Goal: Consume media (video, audio)

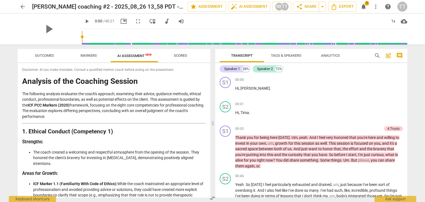
scroll to position [202, 0]
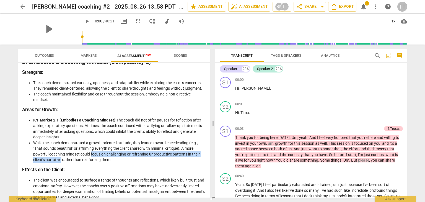
click at [23, 7] on span "arrow_back" at bounding box center [22, 6] width 7 height 7
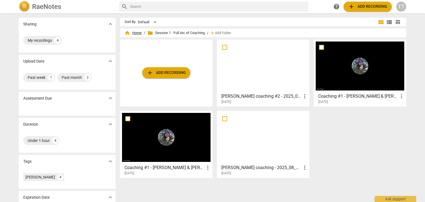
click at [137, 34] on span "home Home" at bounding box center [132, 33] width 17 height 6
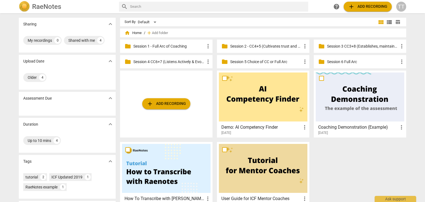
click at [322, 45] on span "folder" at bounding box center [321, 46] width 7 height 7
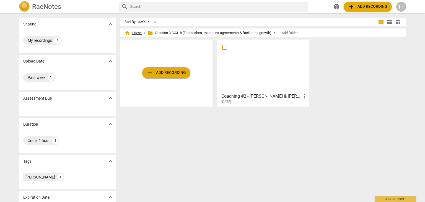
click at [137, 32] on span "home Home" at bounding box center [132, 33] width 17 height 6
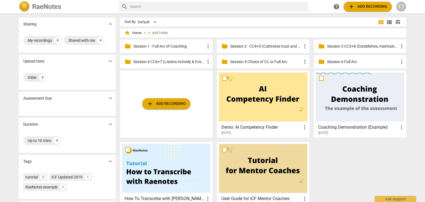
click at [239, 49] on div "folder Session 2 - CC4+5 (Cultivates trust and safety & Maintains Presence) mor…" at bounding box center [263, 46] width 92 height 13
click at [239, 47] on p "Session 2 - CC4+5 (Cultivates trust and safety & Maintains Presence)" at bounding box center [265, 46] width 71 height 6
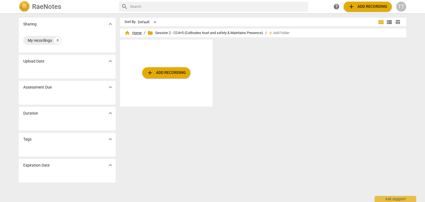
click at [139, 30] on span "home Home" at bounding box center [132, 33] width 17 height 6
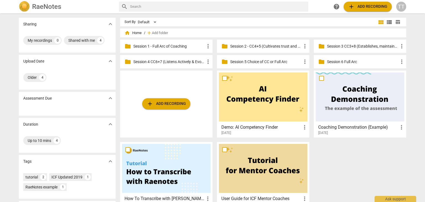
click at [155, 61] on p "Session 4 CC6+7 (Listens Actively & Evokes Awareness)" at bounding box center [168, 62] width 71 height 6
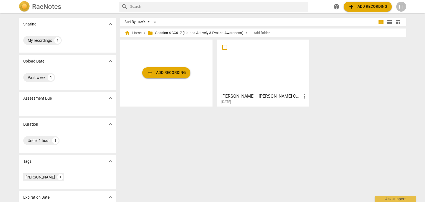
click at [244, 95] on h3 "[PERSON_NAME] _ [PERSON_NAME] Coaching #1 - 2025_08_29 14_59 PDT - Recording" at bounding box center [261, 96] width 80 height 7
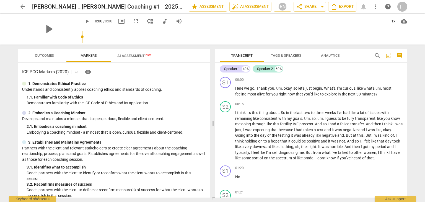
click at [131, 26] on div "play_arrow 0:00 / 0:00 picture_in_picture fullscreen move_down audiotrack volum…" at bounding box center [243, 21] width 327 height 15
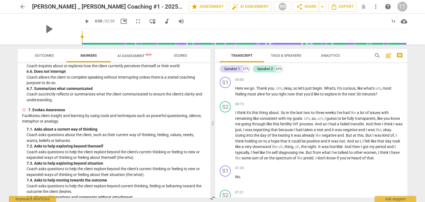
scroll to position [411, 0]
click at [121, 59] on span "AI Assessment New" at bounding box center [135, 55] width 48 height 8
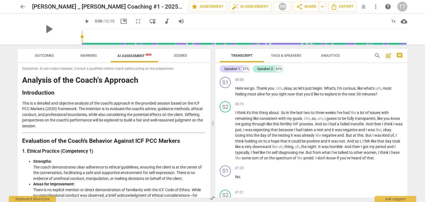
scroll to position [189, 0]
